Goal: Information Seeking & Learning: Learn about a topic

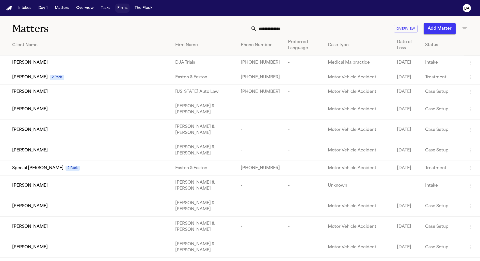
click at [120, 10] on button "Firms" at bounding box center [122, 8] width 14 height 9
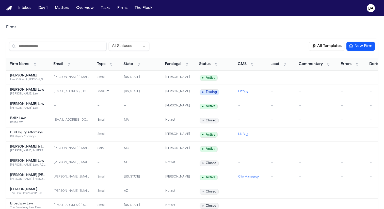
click at [55, 46] on input "search" at bounding box center [58, 46] width 98 height 9
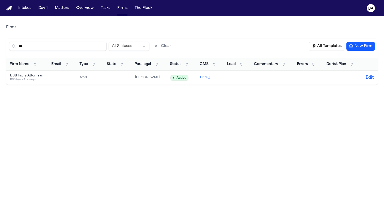
type input "***"
click at [29, 78] on div "BBB Injury Attorneys" at bounding box center [27, 80] width 34 height 4
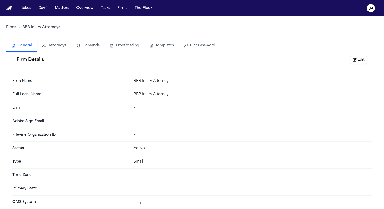
click at [12, 27] on link "Firms" at bounding box center [11, 27] width 10 height 5
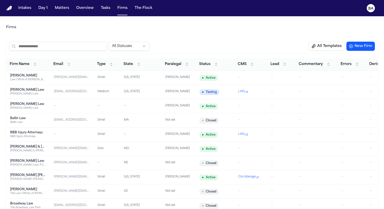
click at [89, 48] on input "search" at bounding box center [58, 46] width 98 height 9
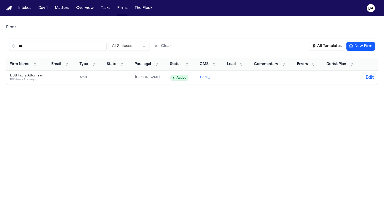
type input "***"
click at [25, 79] on div "BBB Injury Attorneys" at bounding box center [27, 80] width 34 height 4
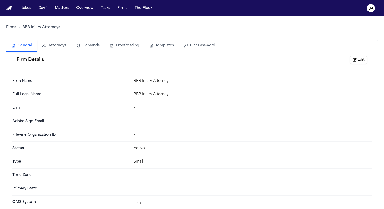
click at [204, 46] on button "OnePassword" at bounding box center [199, 45] width 41 height 11
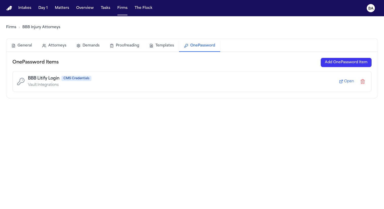
click at [199, 78] on div "BBB Litify Login CMS Credentials" at bounding box center [182, 78] width 309 height 6
click at [342, 81] on icon at bounding box center [341, 81] width 4 height 4
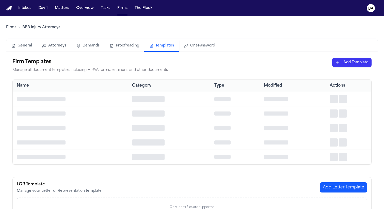
click at [159, 46] on button "Templates" at bounding box center [161, 46] width 35 height 12
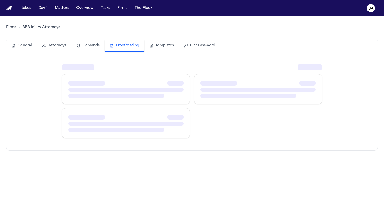
click at [122, 41] on button "Proofreading" at bounding box center [125, 46] width 40 height 12
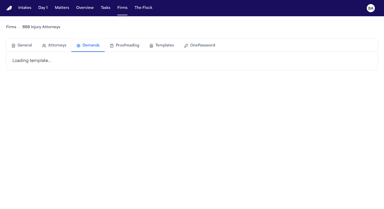
click at [91, 48] on button "Demands" at bounding box center [87, 46] width 33 height 12
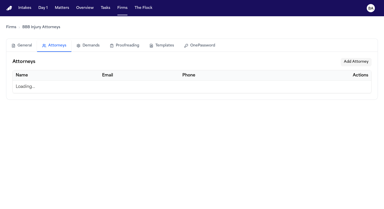
click at [59, 46] on button "Attorneys" at bounding box center [54, 46] width 34 height 12
click at [30, 47] on button "General" at bounding box center [21, 45] width 31 height 11
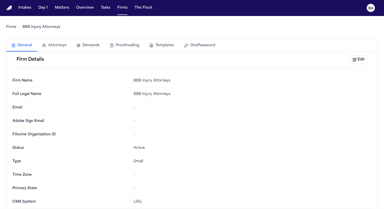
click at [357, 57] on button "Edit" at bounding box center [359, 60] width 18 height 8
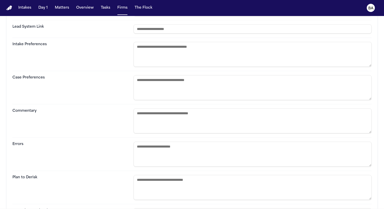
scroll to position [205, 0]
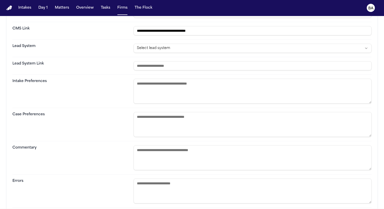
click at [181, 97] on textarea at bounding box center [253, 91] width 238 height 25
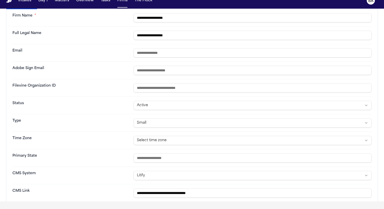
scroll to position [35, 0]
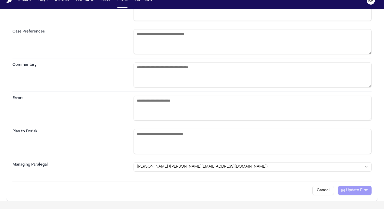
click at [322, 189] on button "Cancel" at bounding box center [323, 190] width 22 height 9
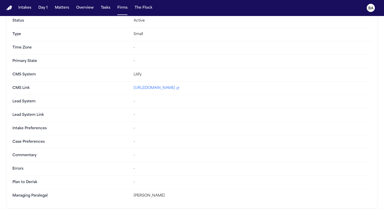
scroll to position [0, 0]
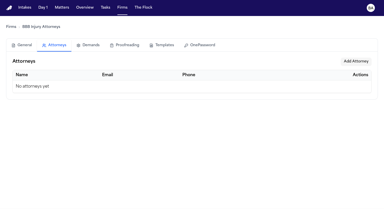
click at [55, 42] on button "Attorneys" at bounding box center [54, 46] width 34 height 12
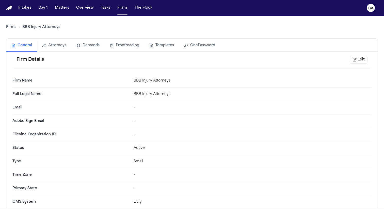
click at [31, 47] on button "General" at bounding box center [21, 46] width 31 height 12
